Goal: Communication & Community: Answer question/provide support

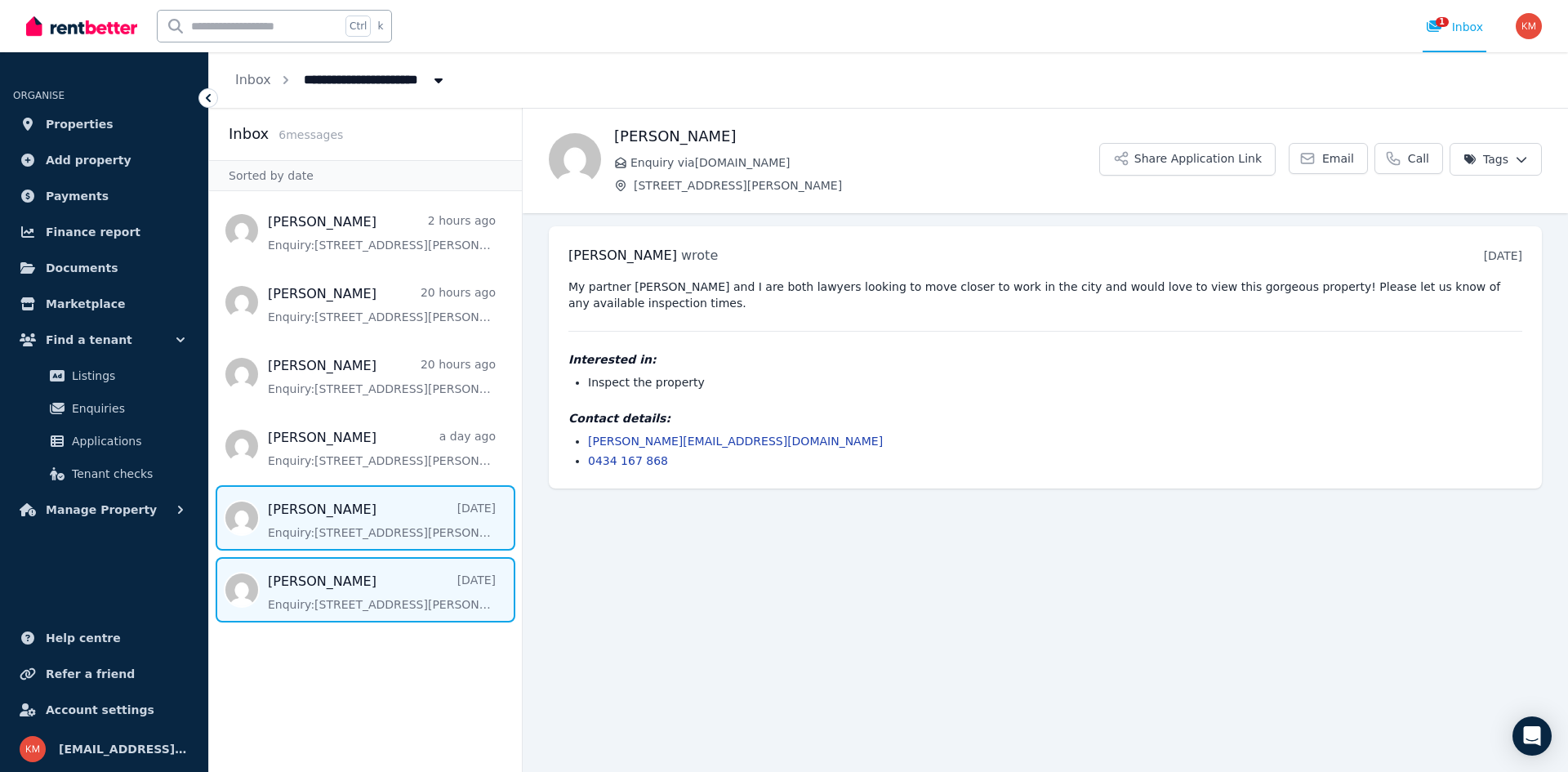
click at [386, 538] on span "Message list" at bounding box center [365, 519] width 313 height 66
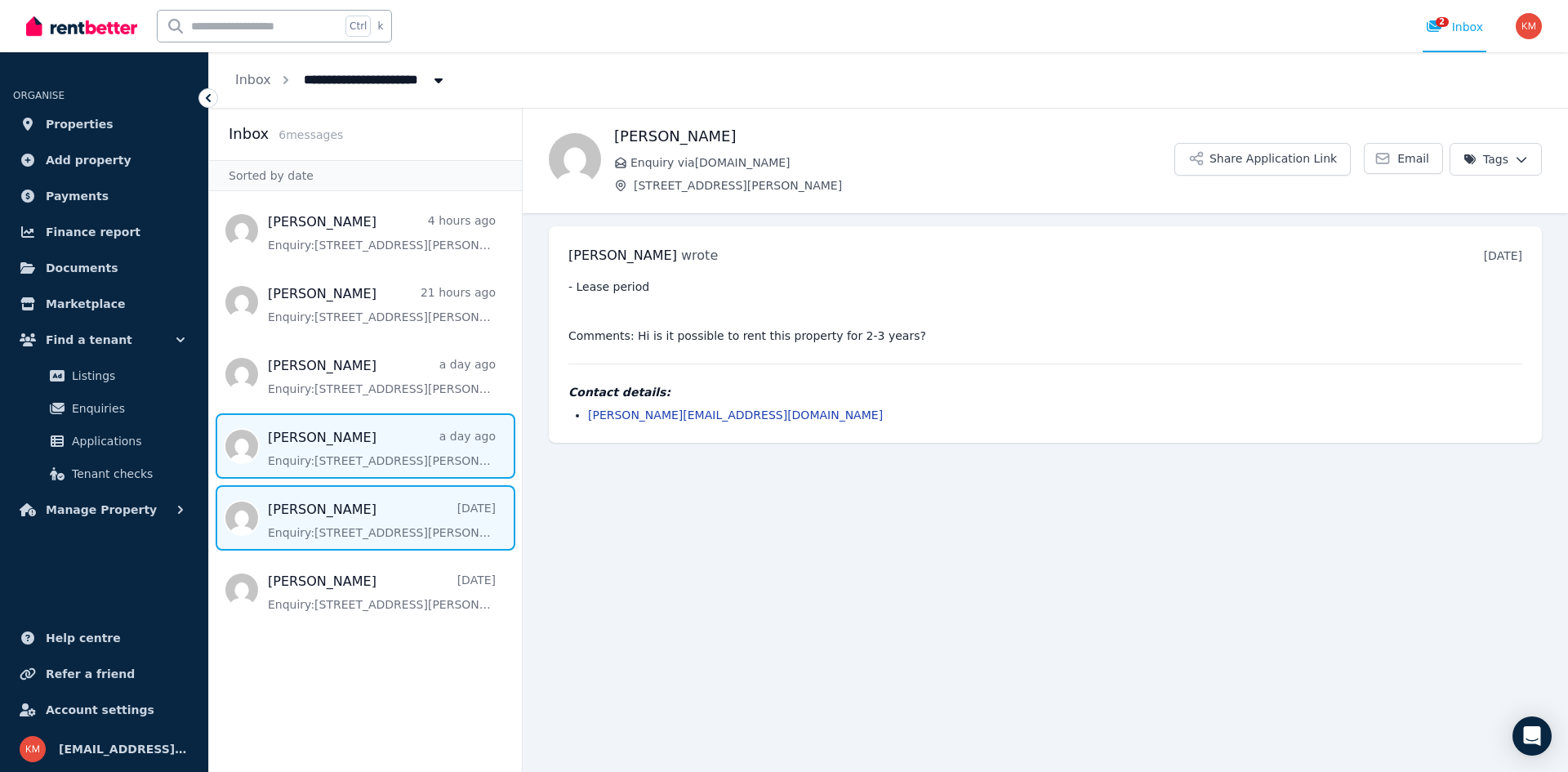
click at [402, 468] on span "Message list" at bounding box center [365, 447] width 313 height 66
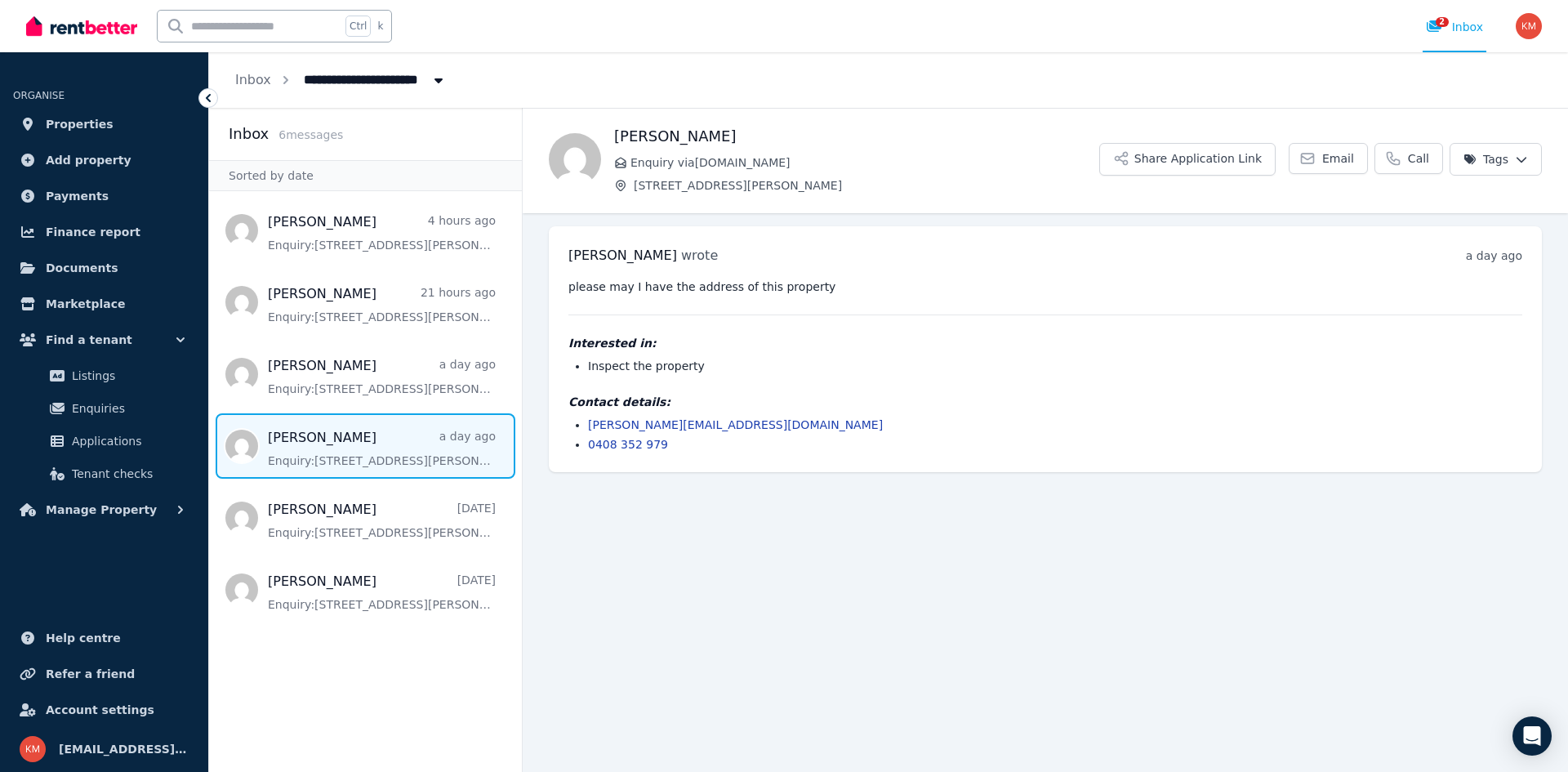
click at [401, 425] on span "Message list" at bounding box center [365, 447] width 313 height 66
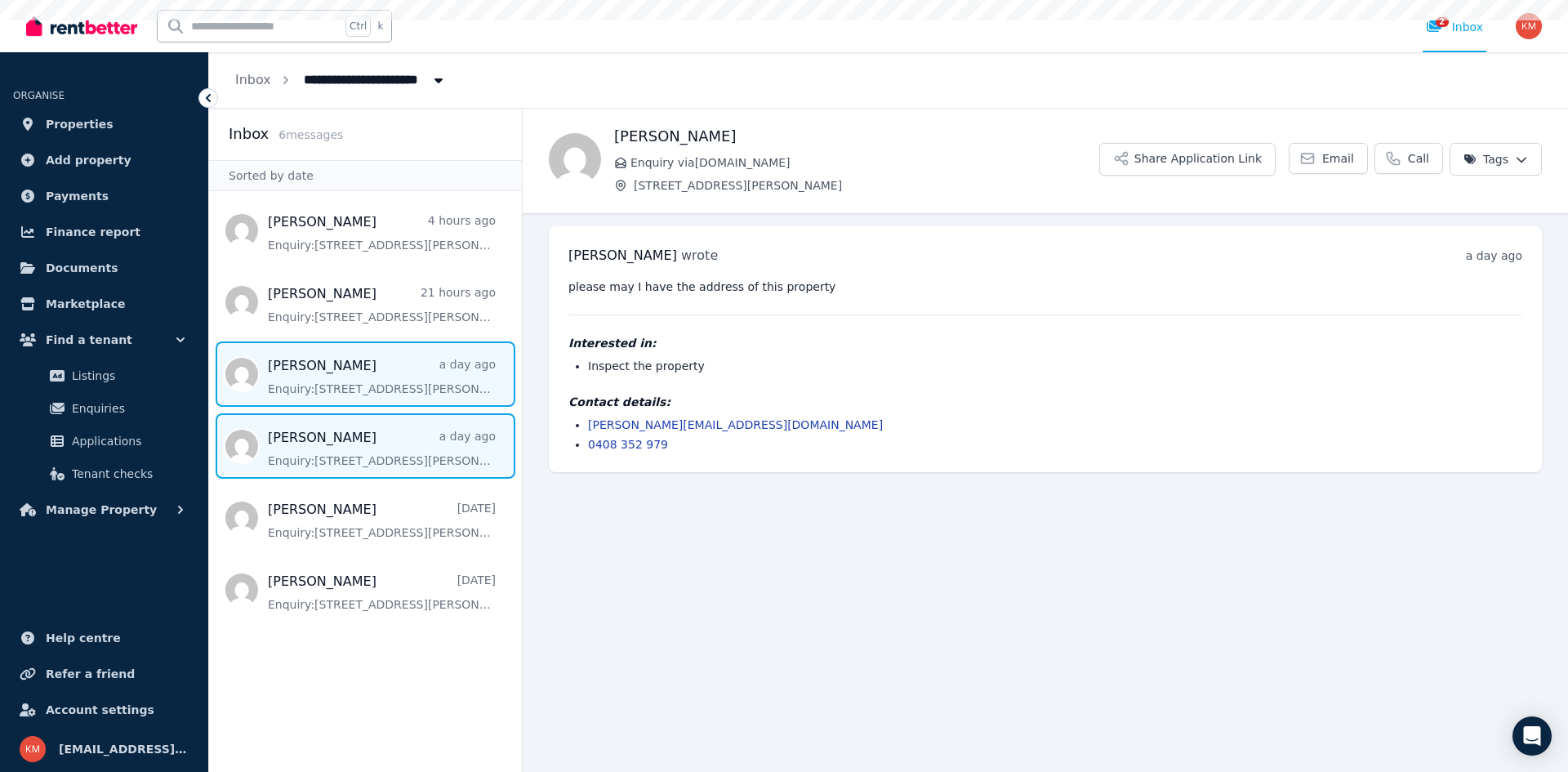
click at [398, 384] on span "Message list" at bounding box center [365, 374] width 313 height 66
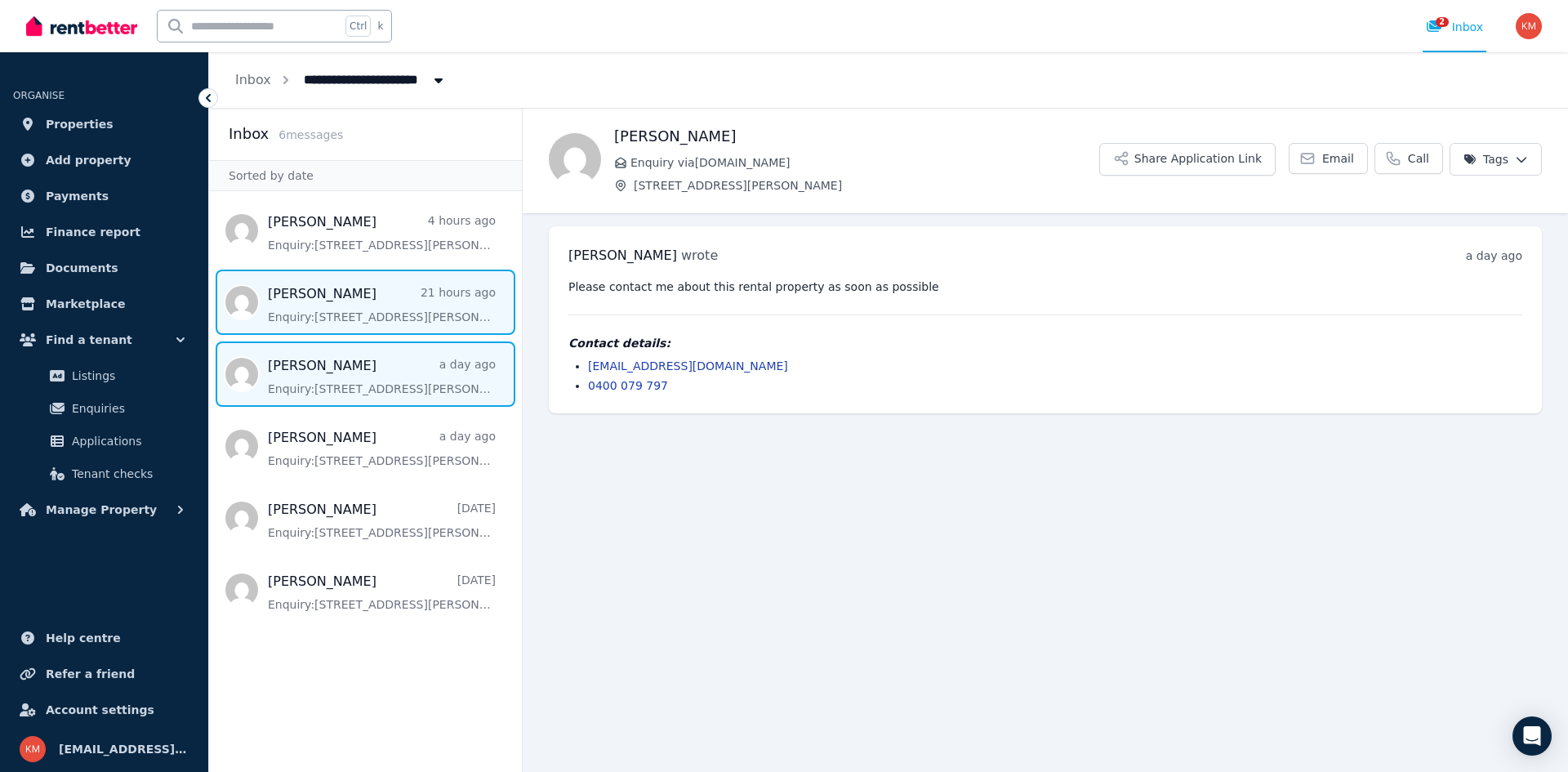
click at [385, 315] on span "Message list" at bounding box center [365, 302] width 313 height 66
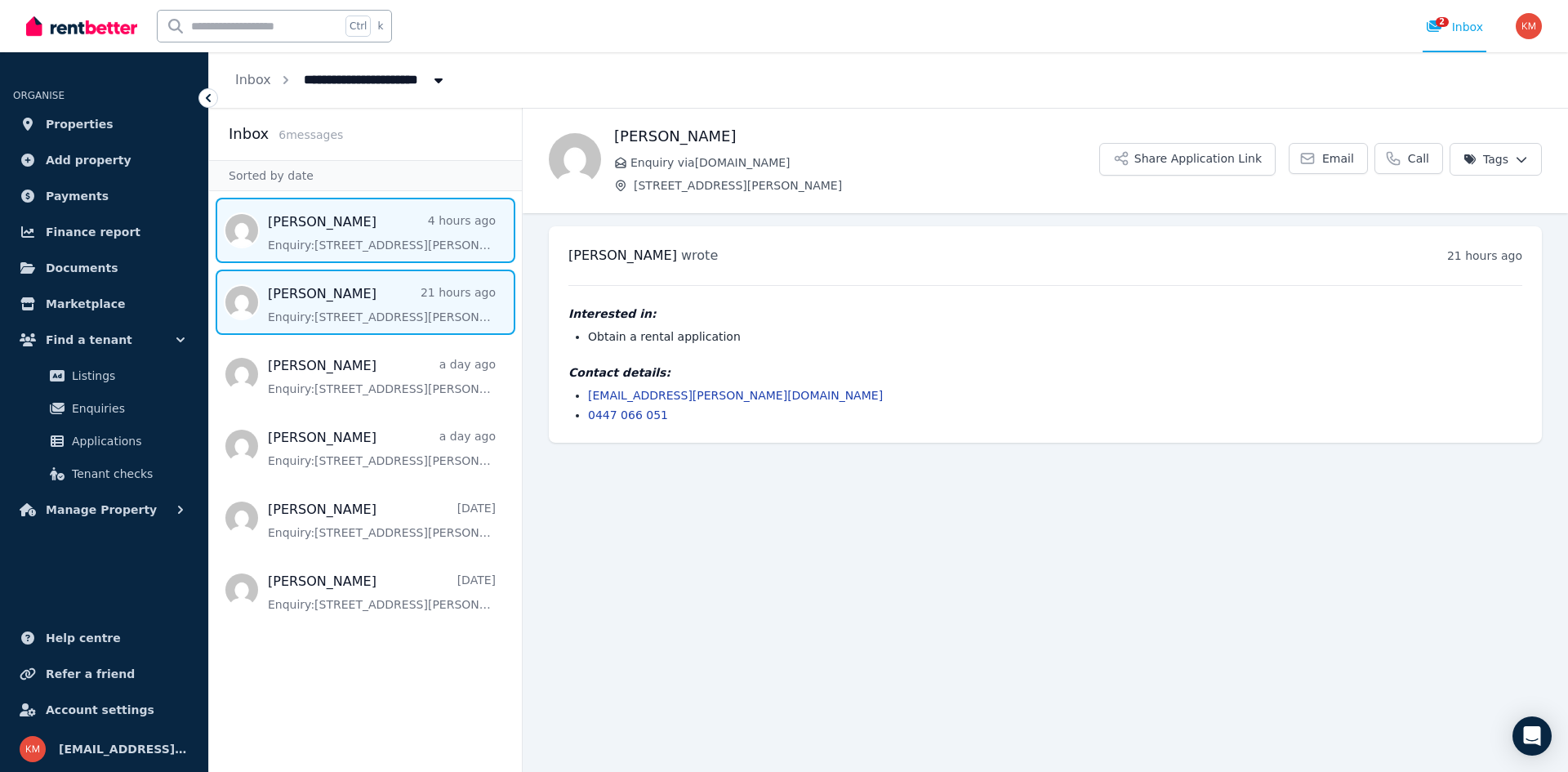
click at [392, 242] on span "Message list" at bounding box center [365, 230] width 313 height 66
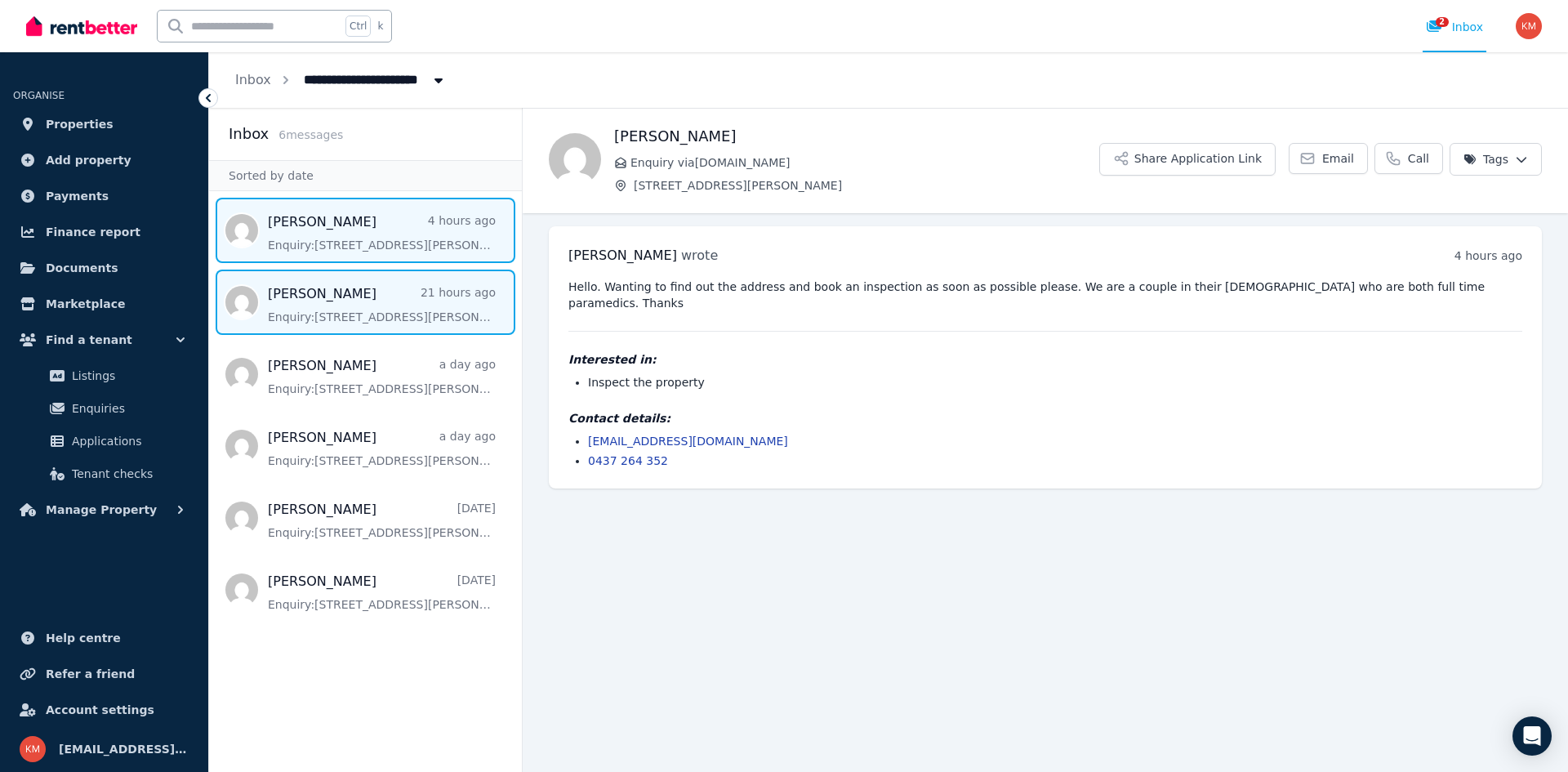
click at [392, 324] on span "Message list" at bounding box center [365, 302] width 313 height 66
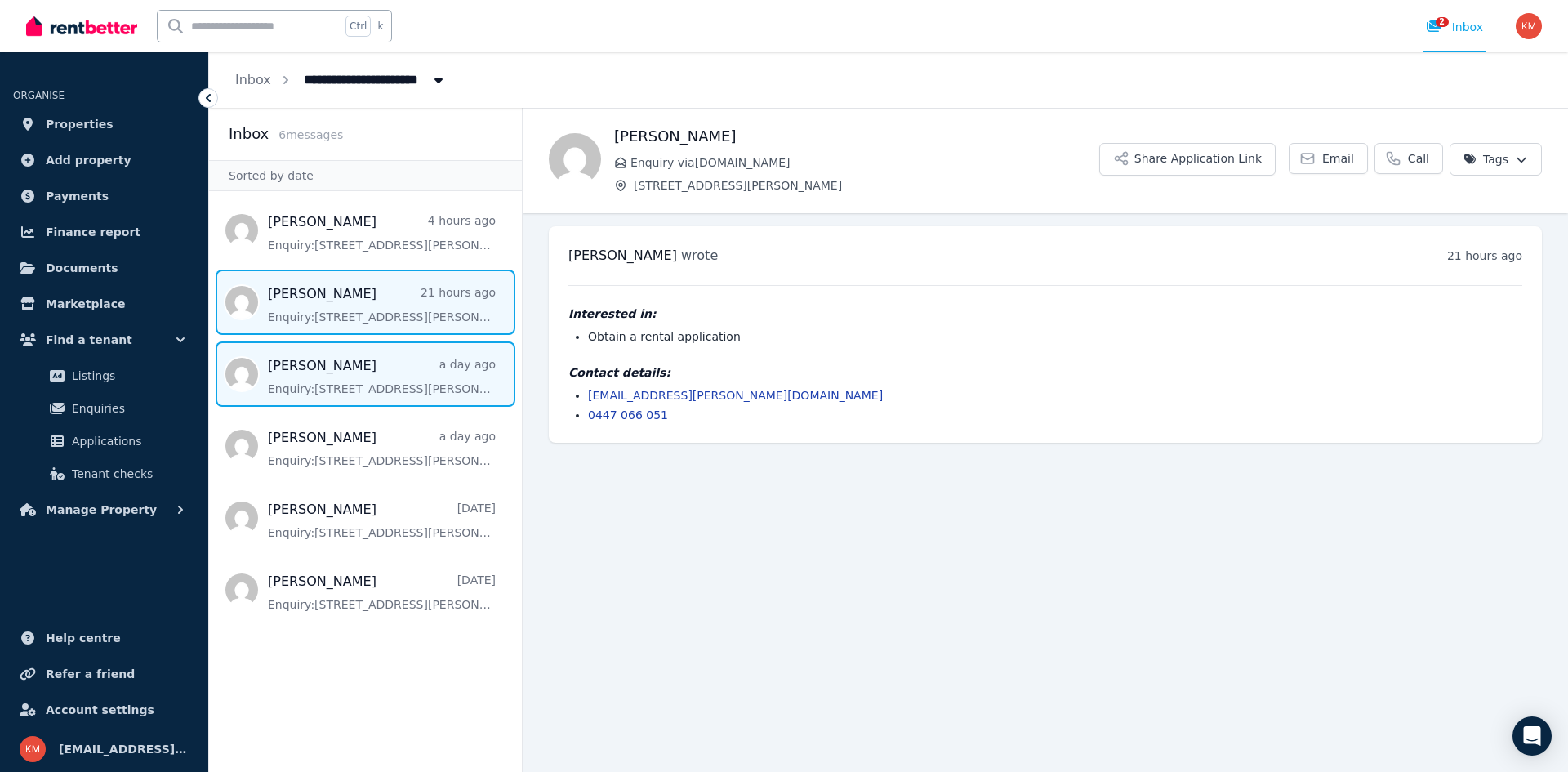
click at [392, 356] on span "Message list" at bounding box center [365, 374] width 313 height 66
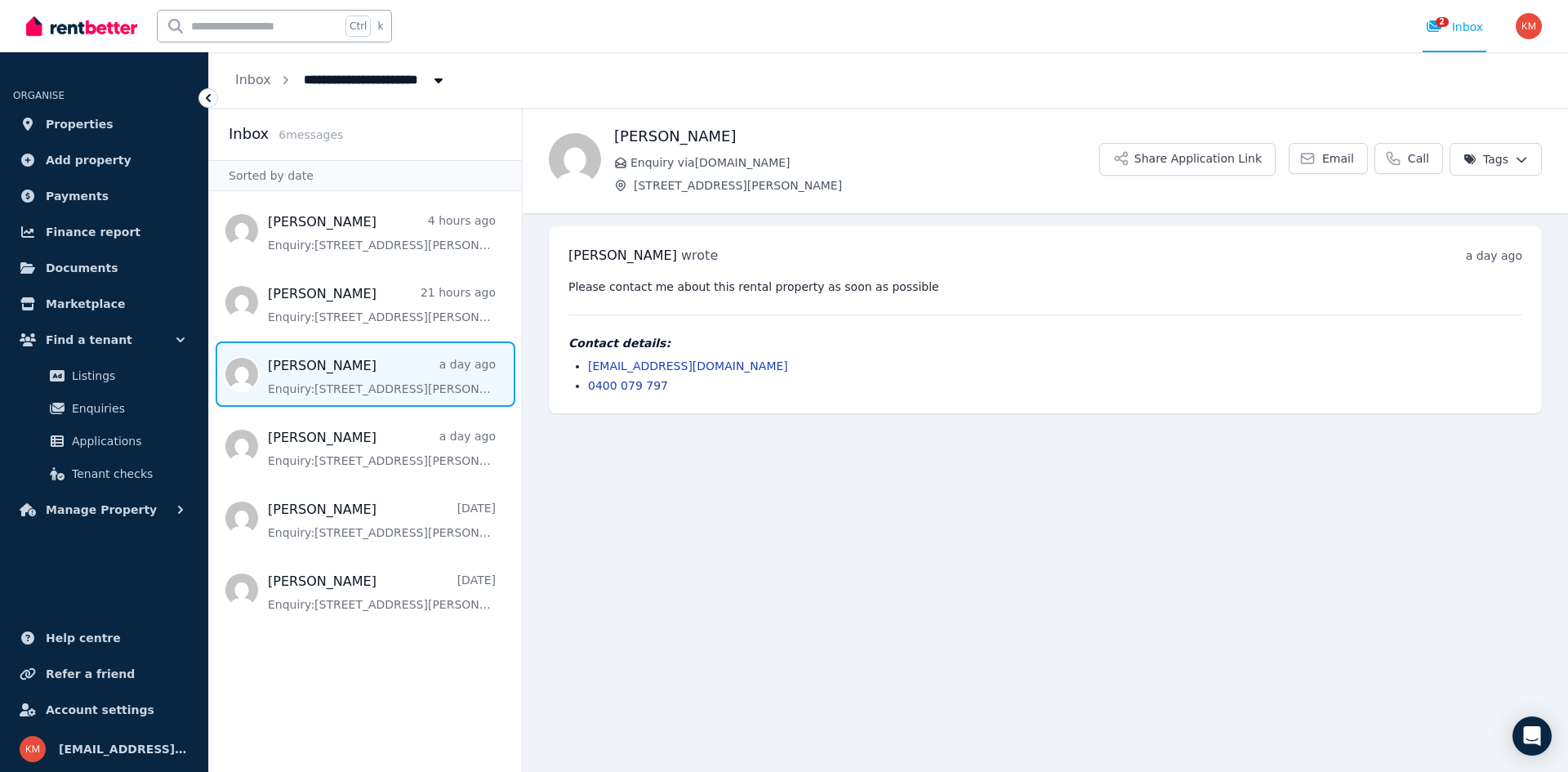
click at [395, 413] on ul "[PERSON_NAME] 4 hours ago Enquiry: [STREET_ADDRESS][PERSON_NAME] . [PERSON_NAME…" at bounding box center [365, 409] width 313 height 425
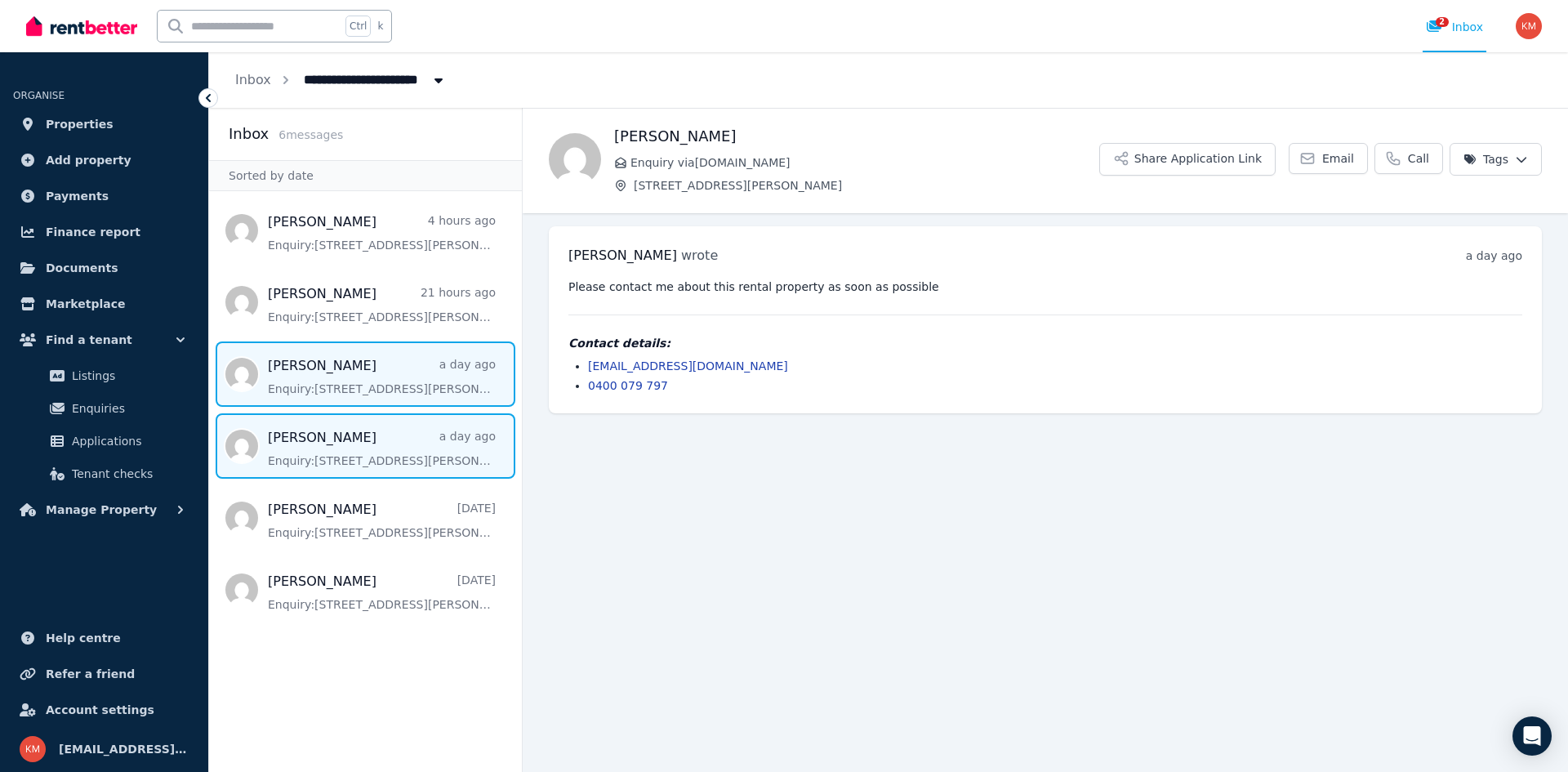
click at [399, 435] on span "Message list" at bounding box center [365, 447] width 313 height 66
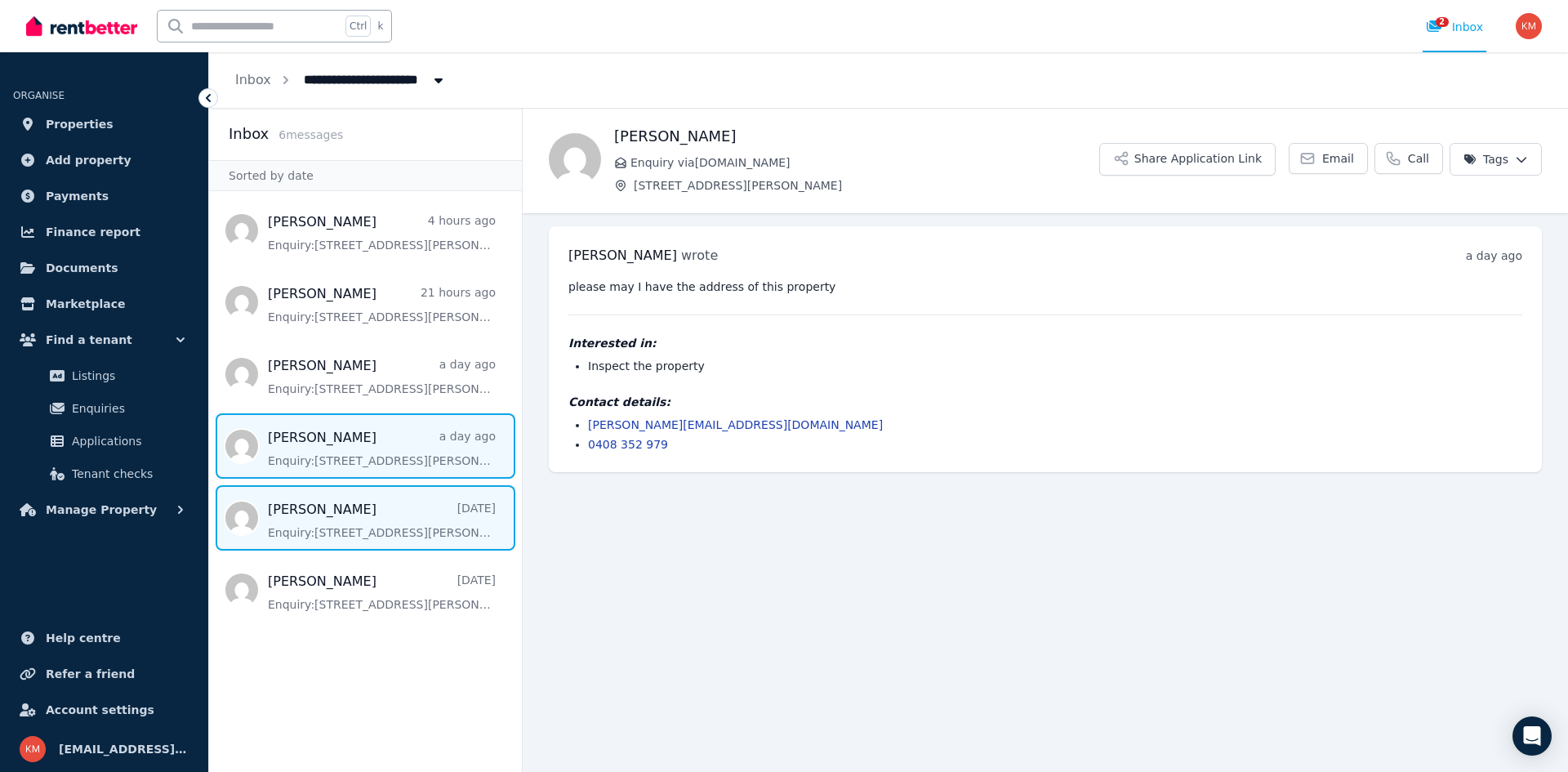
click at [403, 511] on span "Message list" at bounding box center [365, 519] width 313 height 66
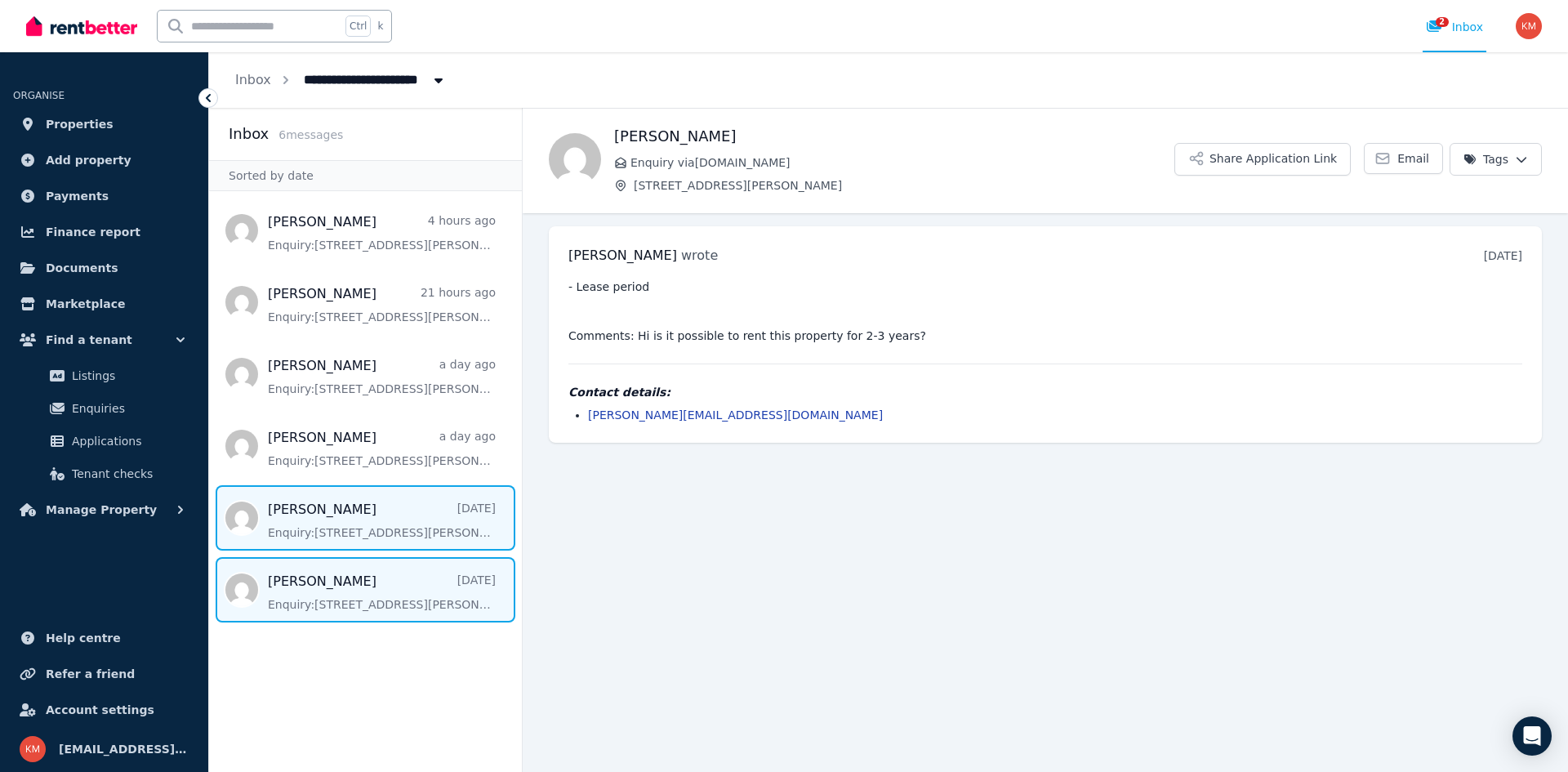
click at [406, 596] on span "Message list" at bounding box center [365, 590] width 313 height 66
